Goal: Transaction & Acquisition: Book appointment/travel/reservation

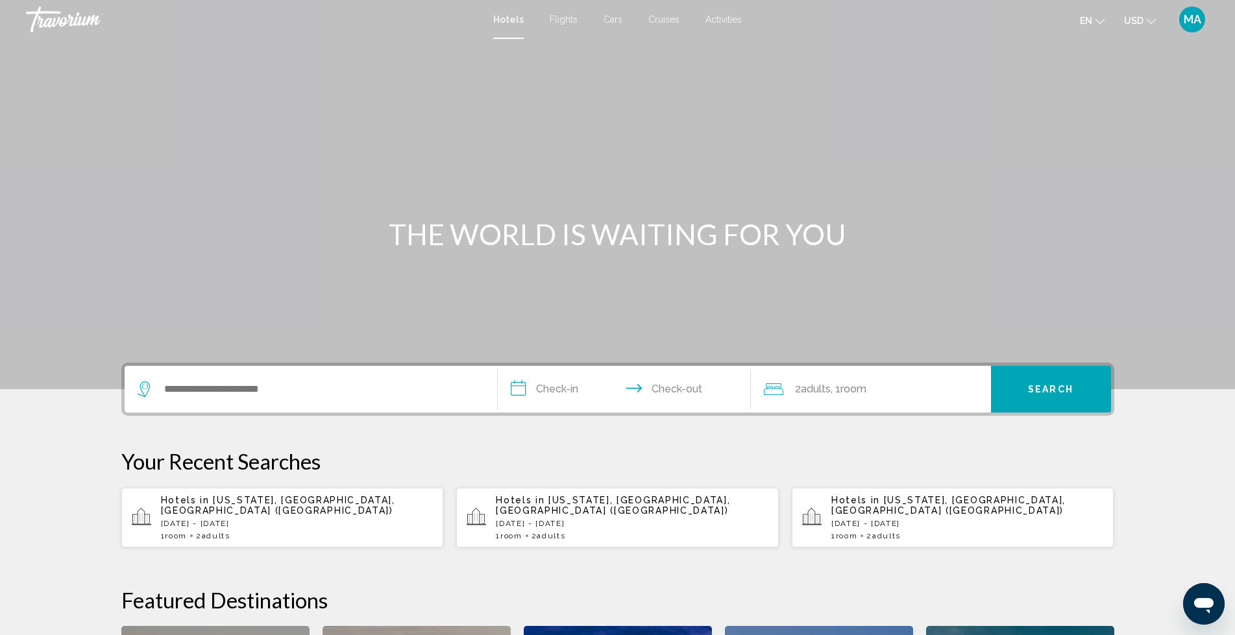
click at [210, 519] on p "[DATE] - [DATE]" at bounding box center [297, 523] width 273 height 9
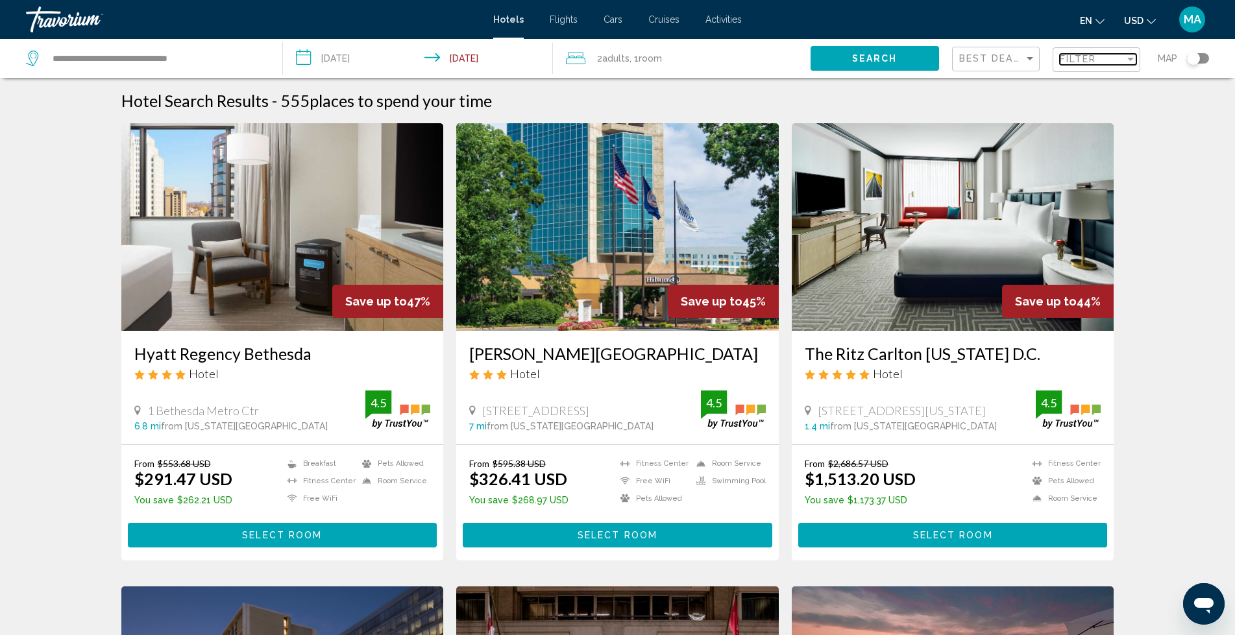
click at [1132, 58] on div "Filter" at bounding box center [1131, 59] width 6 height 3
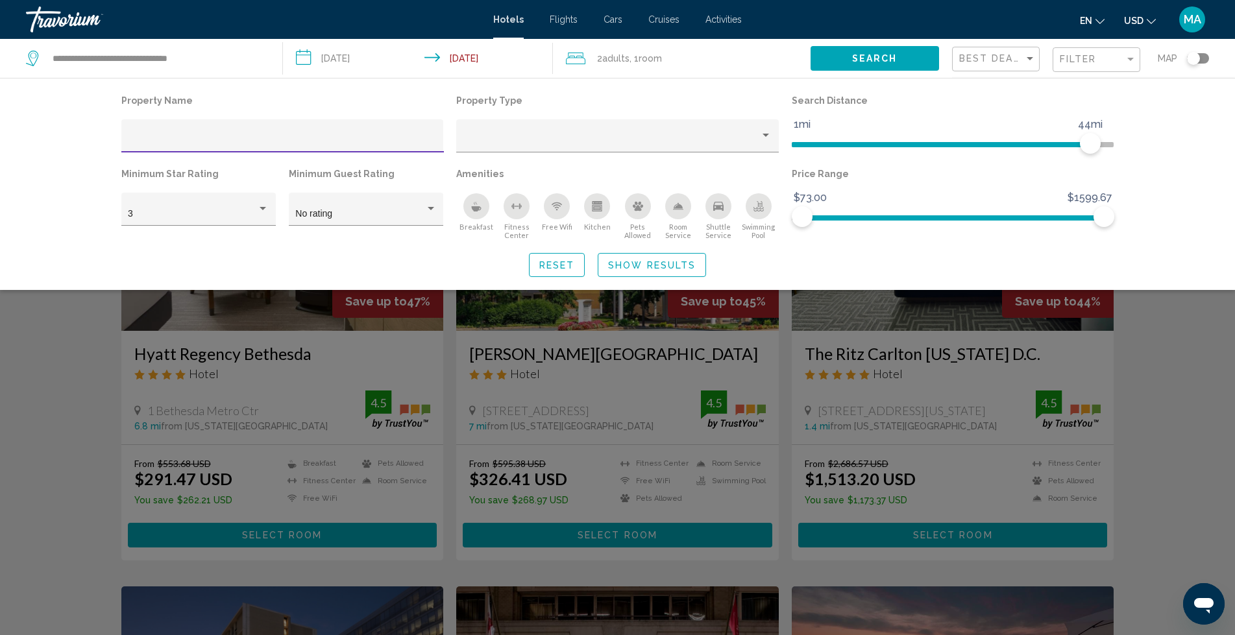
click at [182, 136] on input "Hotel Filters" at bounding box center [282, 141] width 309 height 10
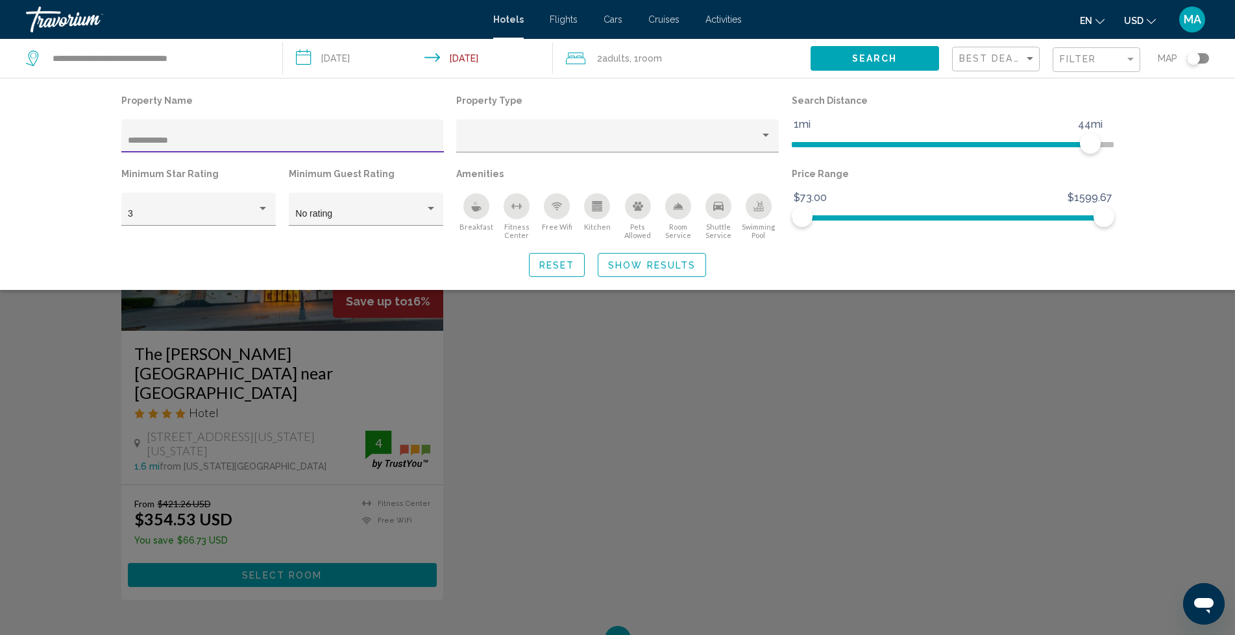
type input "**********"
click at [309, 530] on div "Search widget" at bounding box center [617, 415] width 1235 height 441
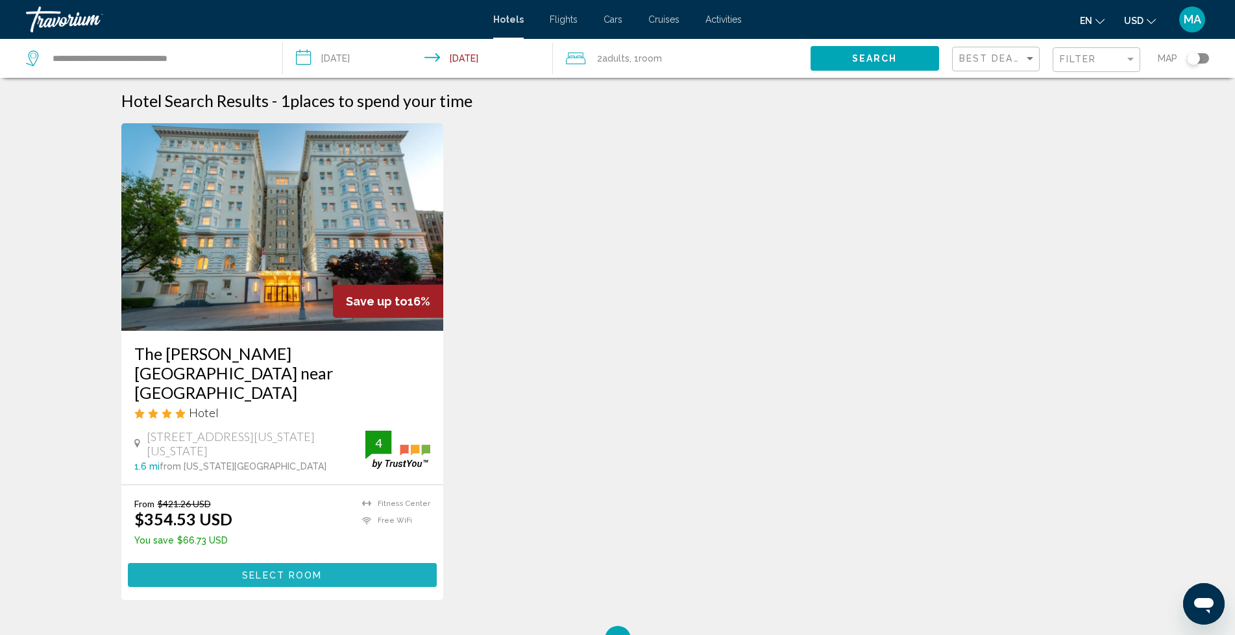
click at [329, 563] on button "Select Room" at bounding box center [283, 575] width 310 height 24
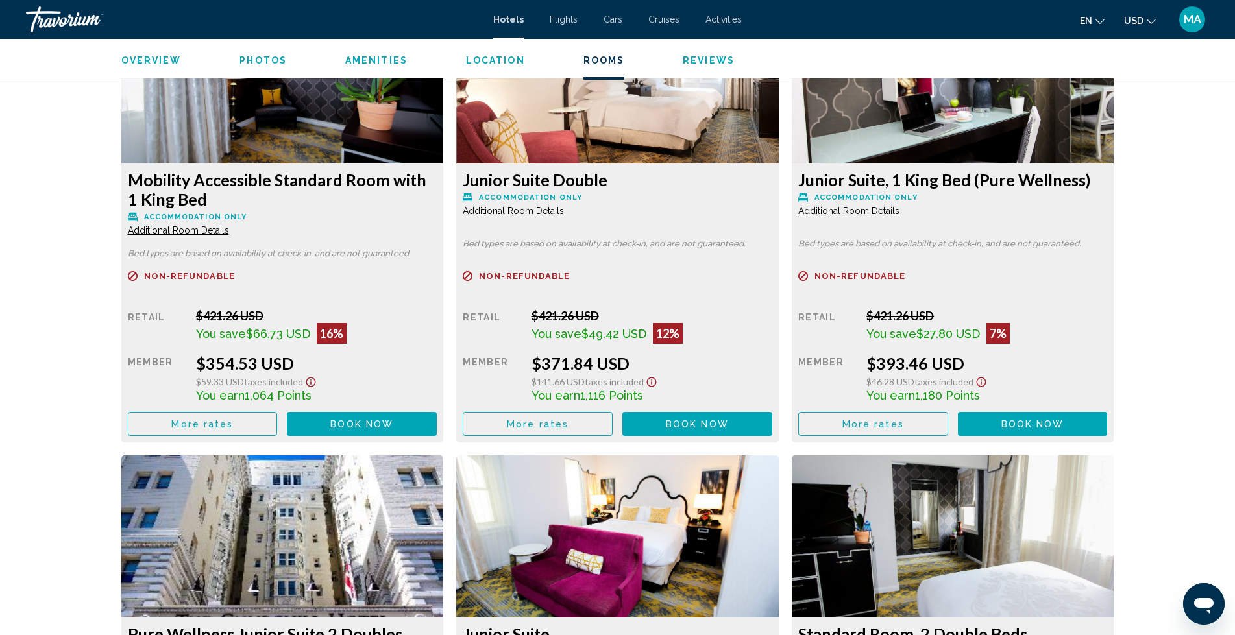
scroll to position [1839, 0]
